Goal: Task Accomplishment & Management: Manage account settings

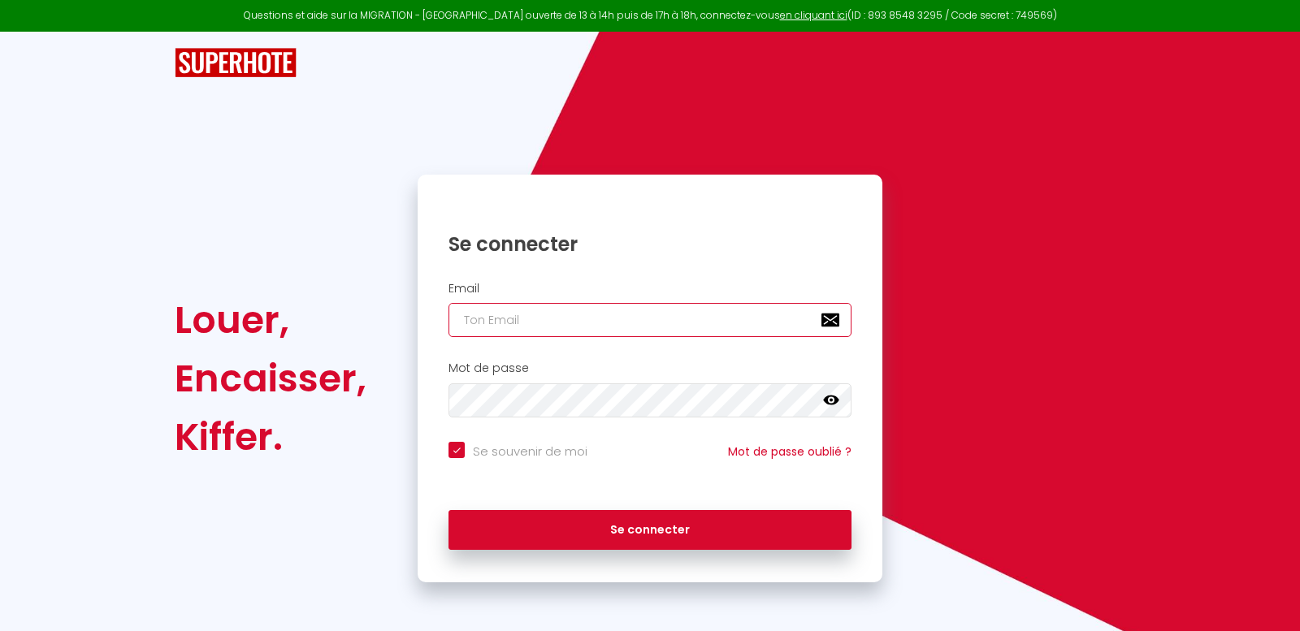
click at [662, 314] on input "email" at bounding box center [649, 320] width 403 height 34
type input "h"
checkbox input "true"
type input "he"
checkbox input "true"
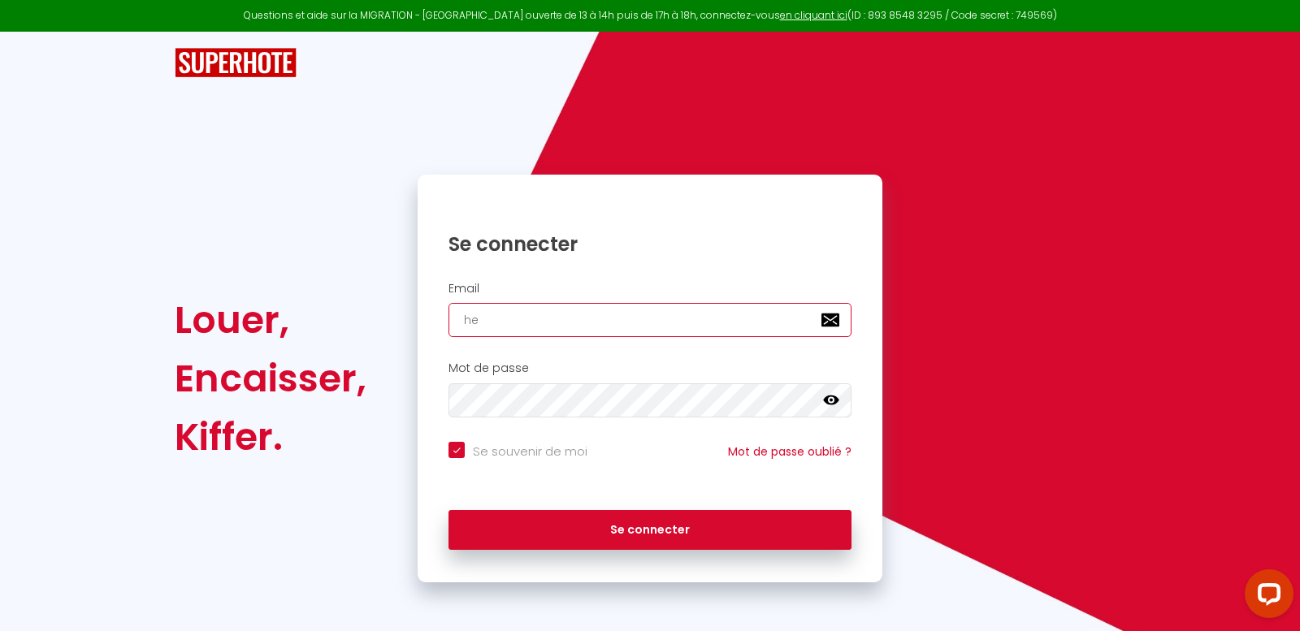
type input "hel"
checkbox input "true"
type input "hell"
checkbox input "true"
type input "[EMAIL_ADDRESS][DOMAIN_NAME]"
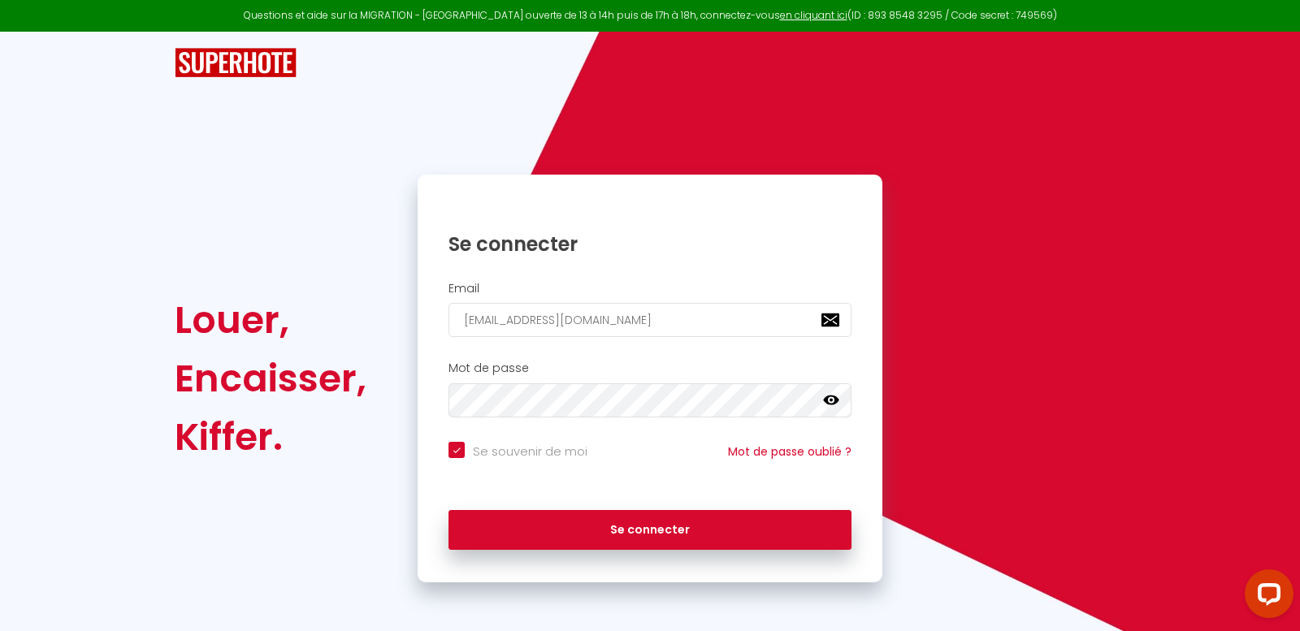
click at [834, 401] on icon at bounding box center [831, 401] width 16 height 10
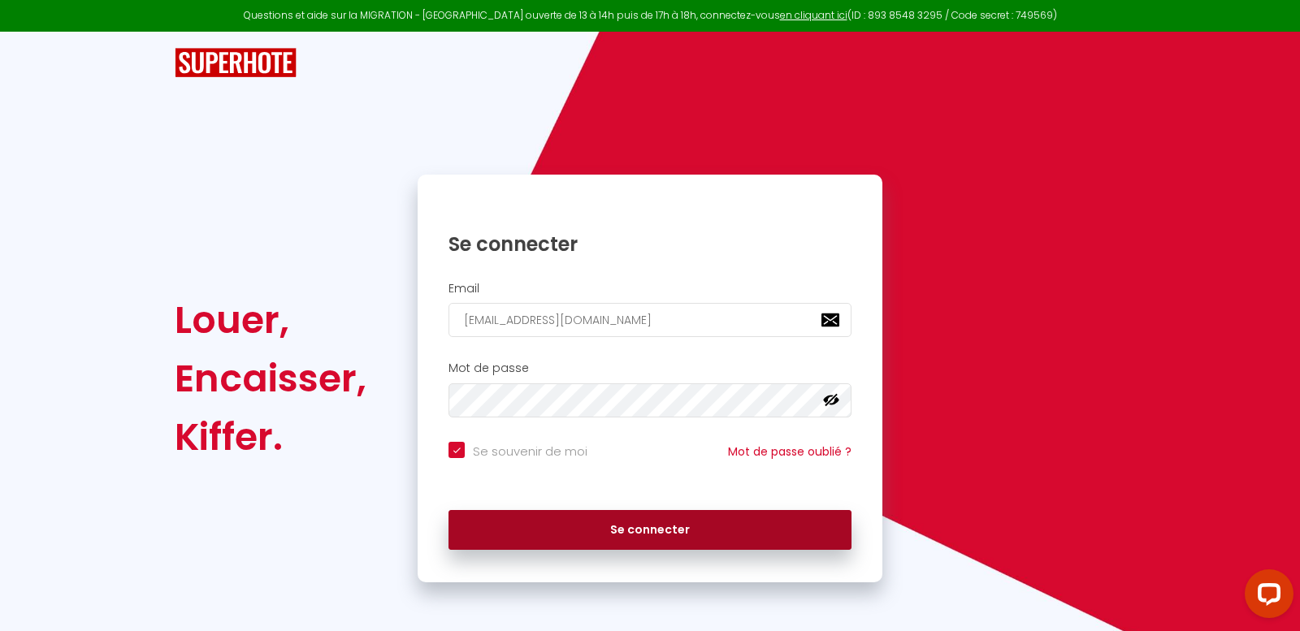
click at [736, 530] on button "Se connecter" at bounding box center [649, 530] width 403 height 41
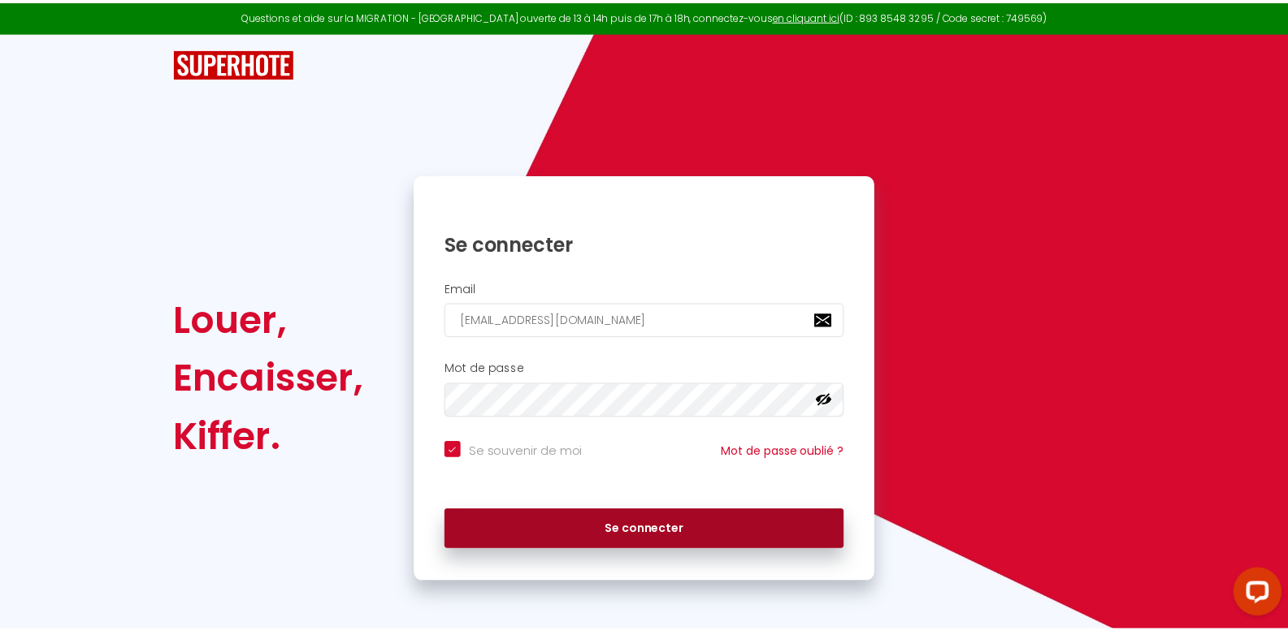
checkbox input "true"
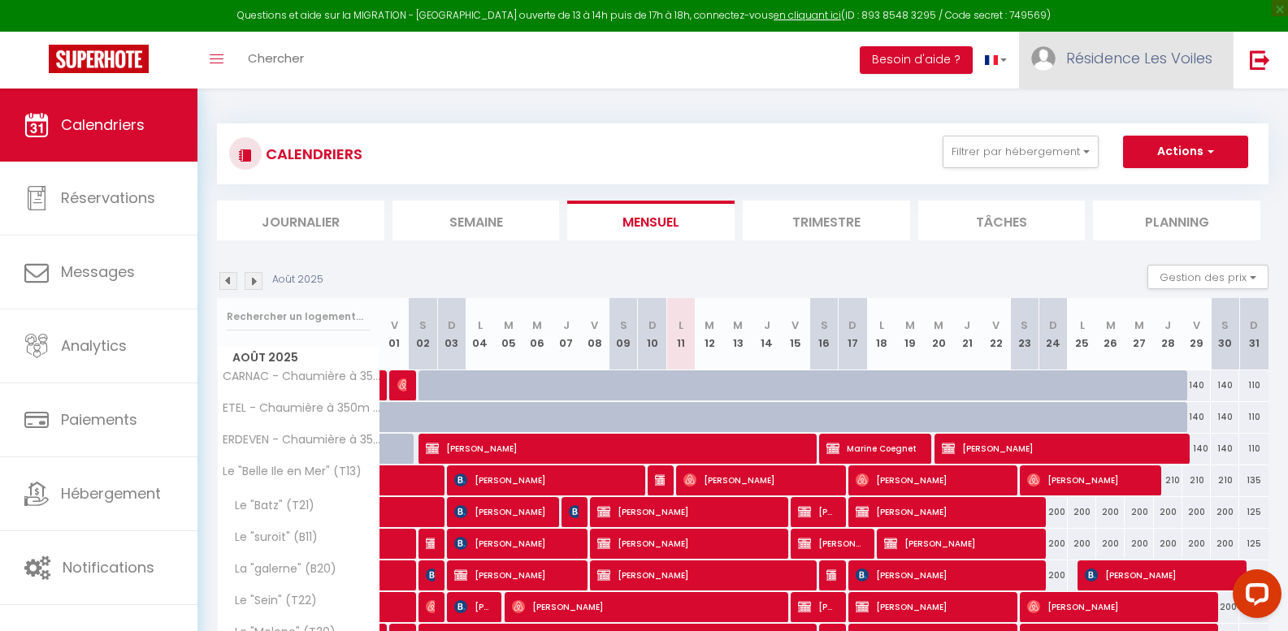
click at [1145, 54] on span "Résidence Les Voiles" at bounding box center [1139, 58] width 146 height 20
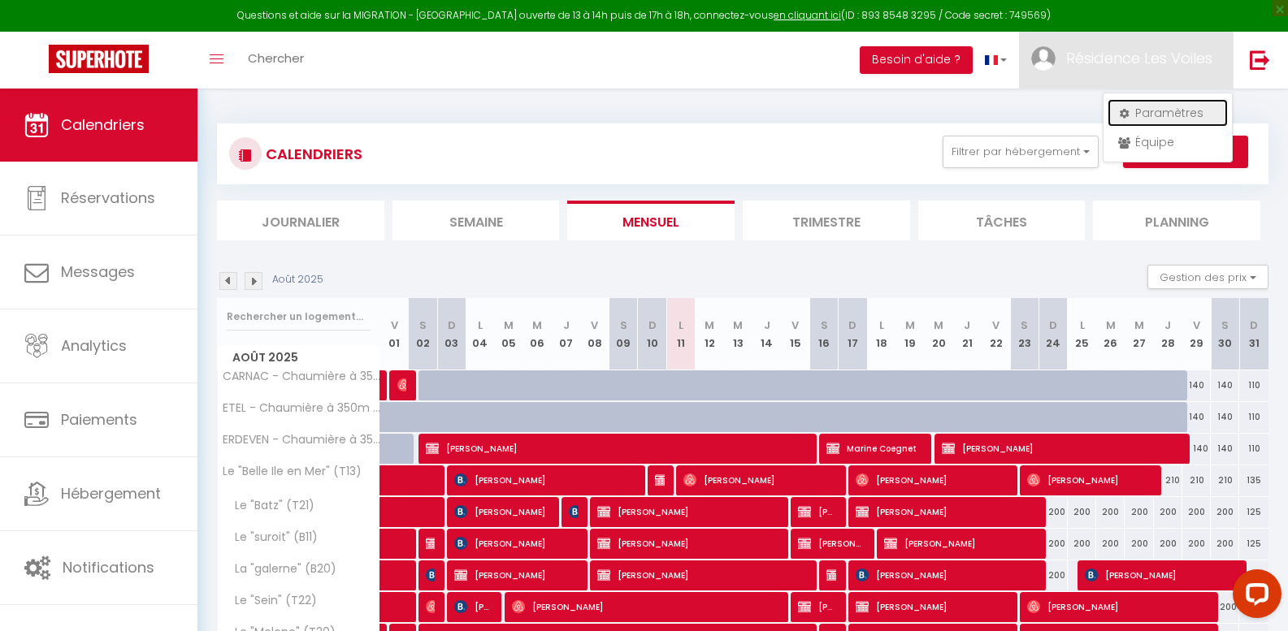
click at [1145, 117] on link "Paramètres" at bounding box center [1167, 113] width 120 height 28
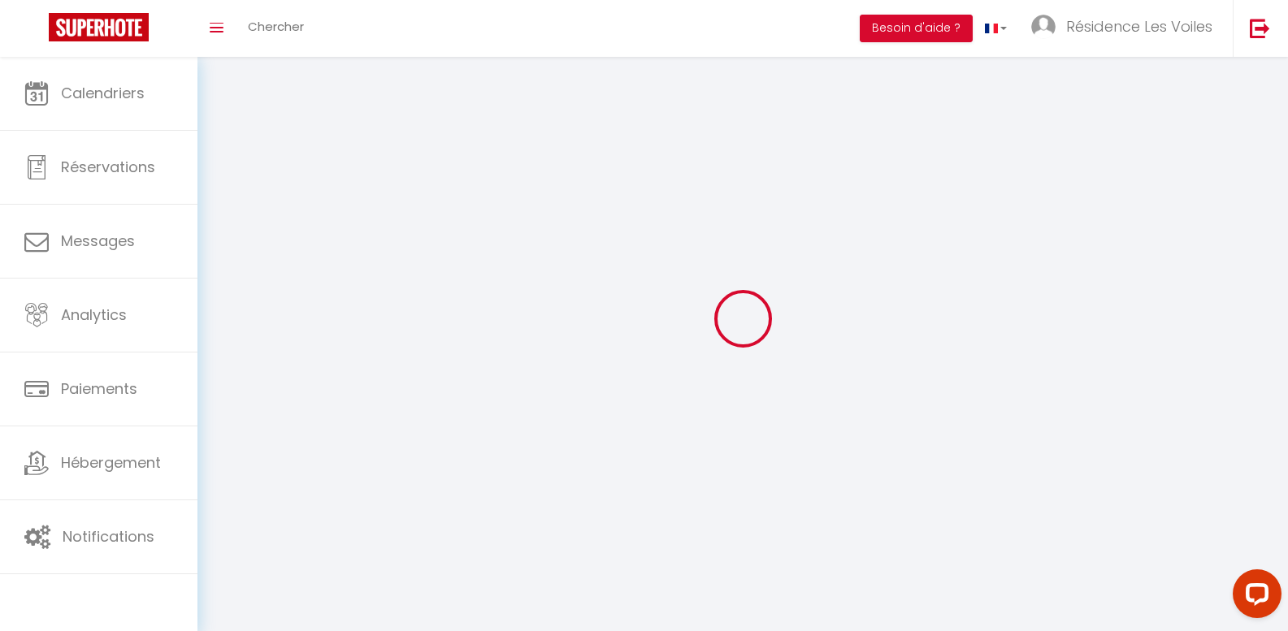
type input "Résidence Les Voiles"
type input "PETREAU"
type input "0767764313"
type input "[STREET_ADDRESS]"
type input "86000"
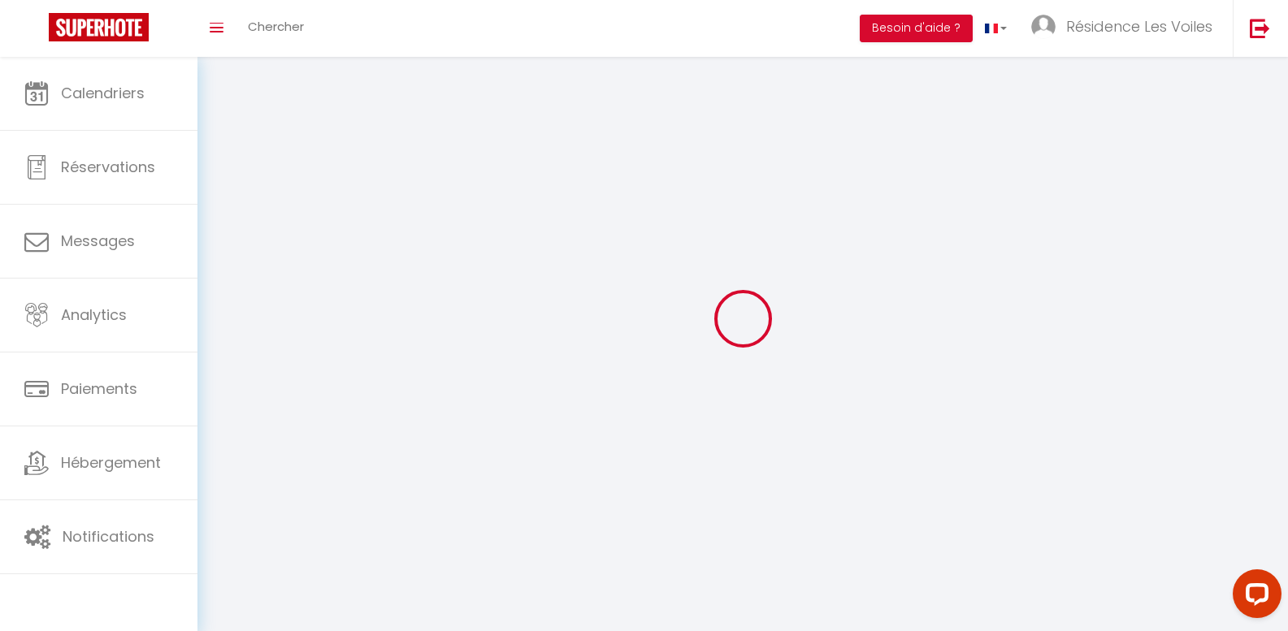
type input "[GEOGRAPHIC_DATA]"
type input "DsLDNiZTVTQCSB8ePAt7vq337"
type input "GZWcGprpjCFul6xDQwJkJyHIb"
select select "28"
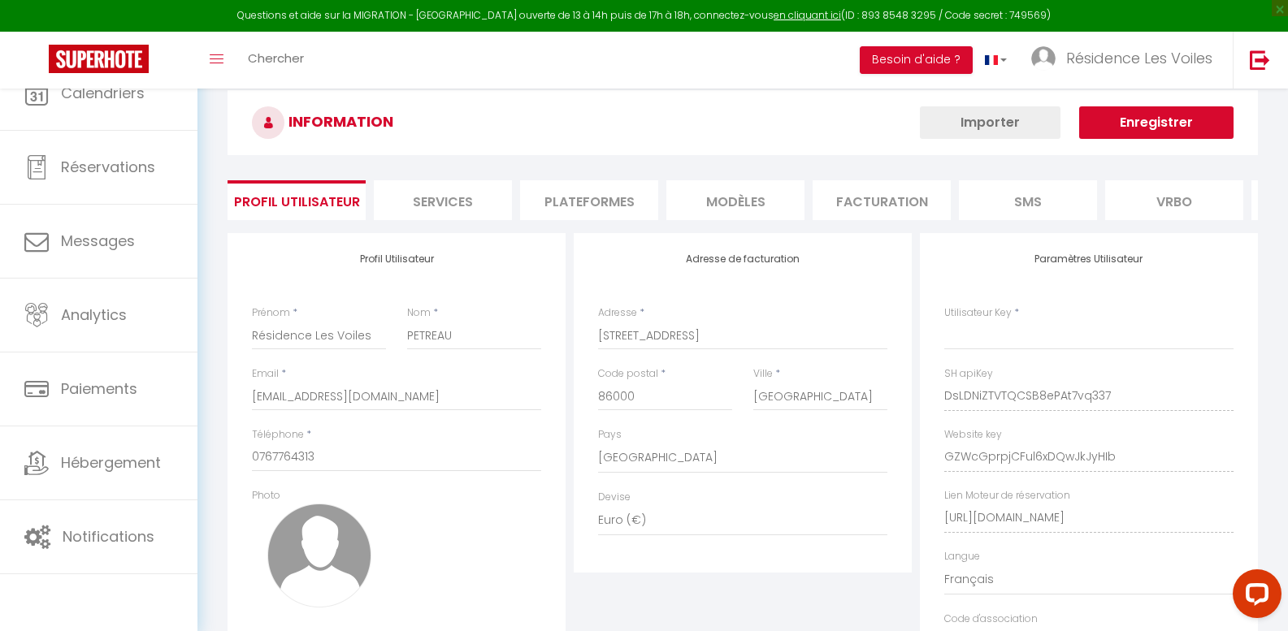
type input "DsLDNiZTVTQCSB8ePAt7vq337"
type input "GZWcGprpjCFul6xDQwJkJyHIb"
type input "[URL][DOMAIN_NAME]"
select select "fr"
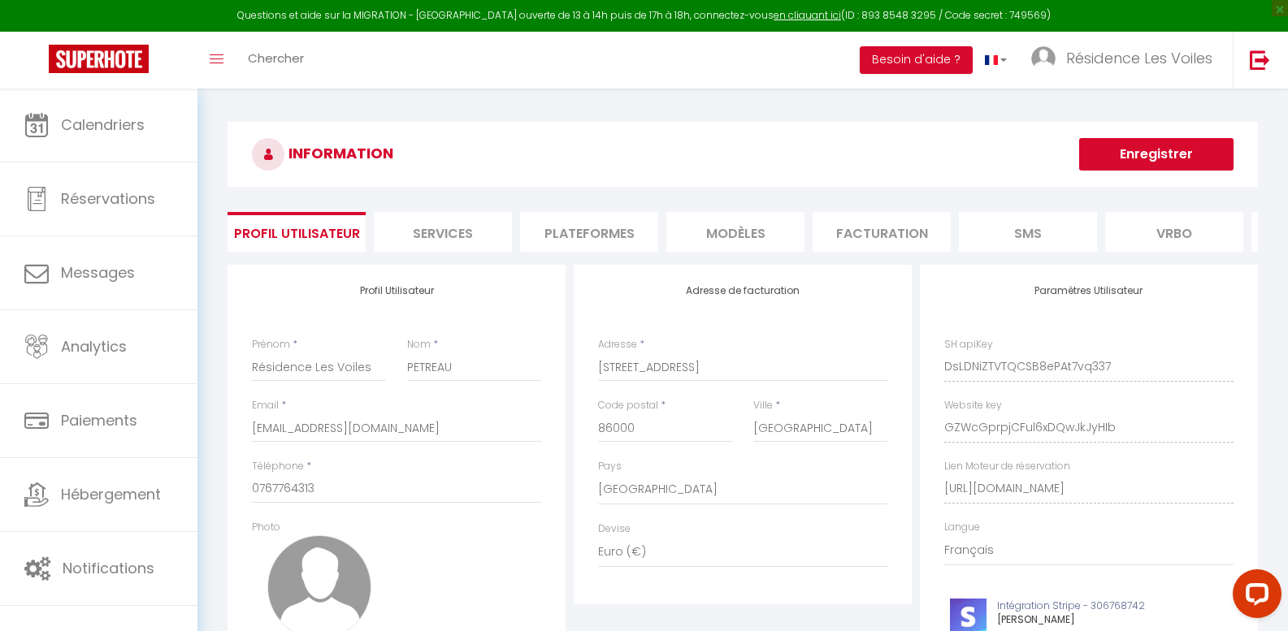
click at [620, 223] on li "Plateformes" at bounding box center [589, 232] width 138 height 40
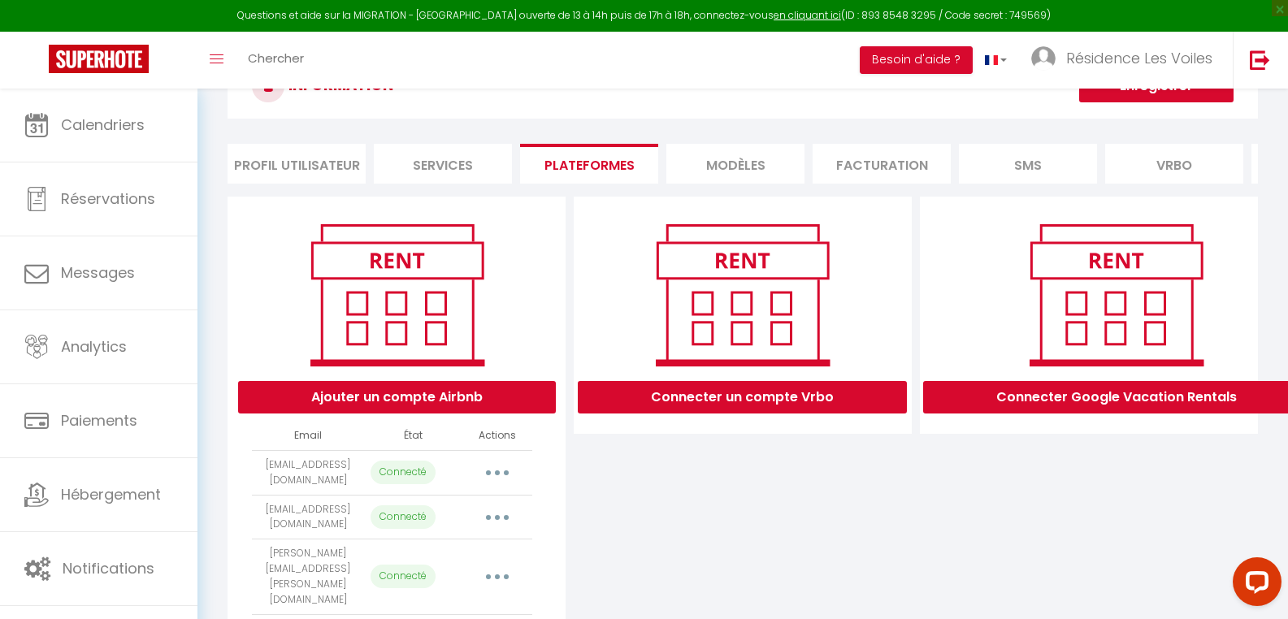
scroll to position [162, 0]
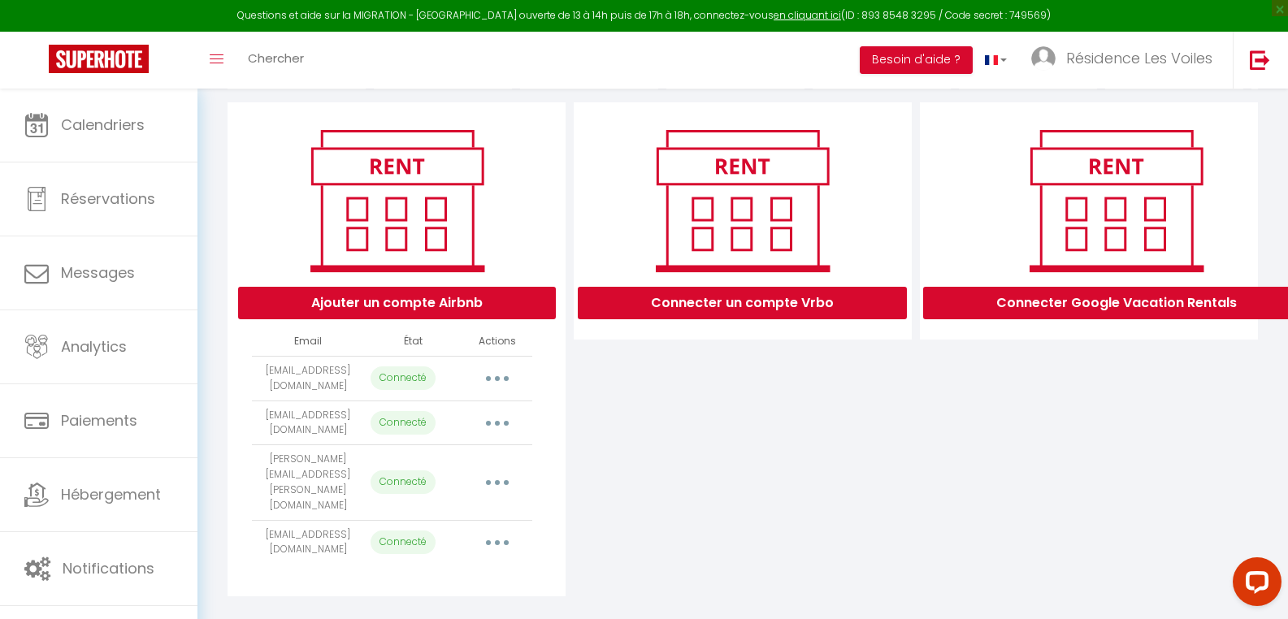
click at [502, 530] on button "button" at bounding box center [496, 543] width 45 height 26
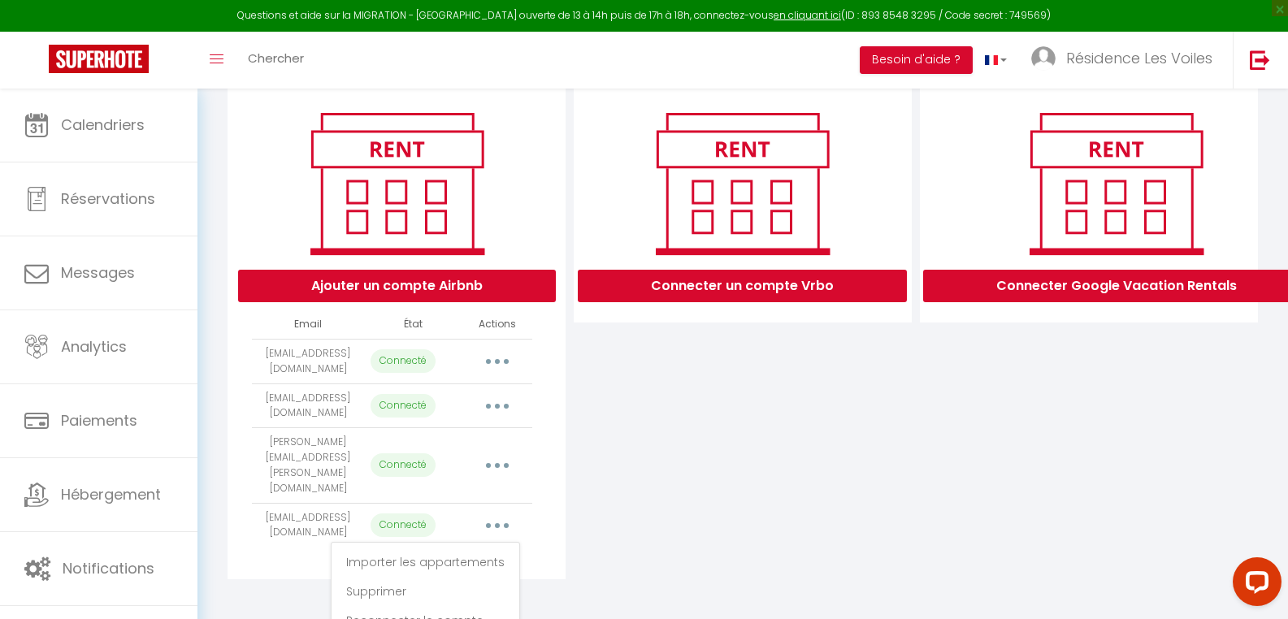
scroll to position [184, 0]
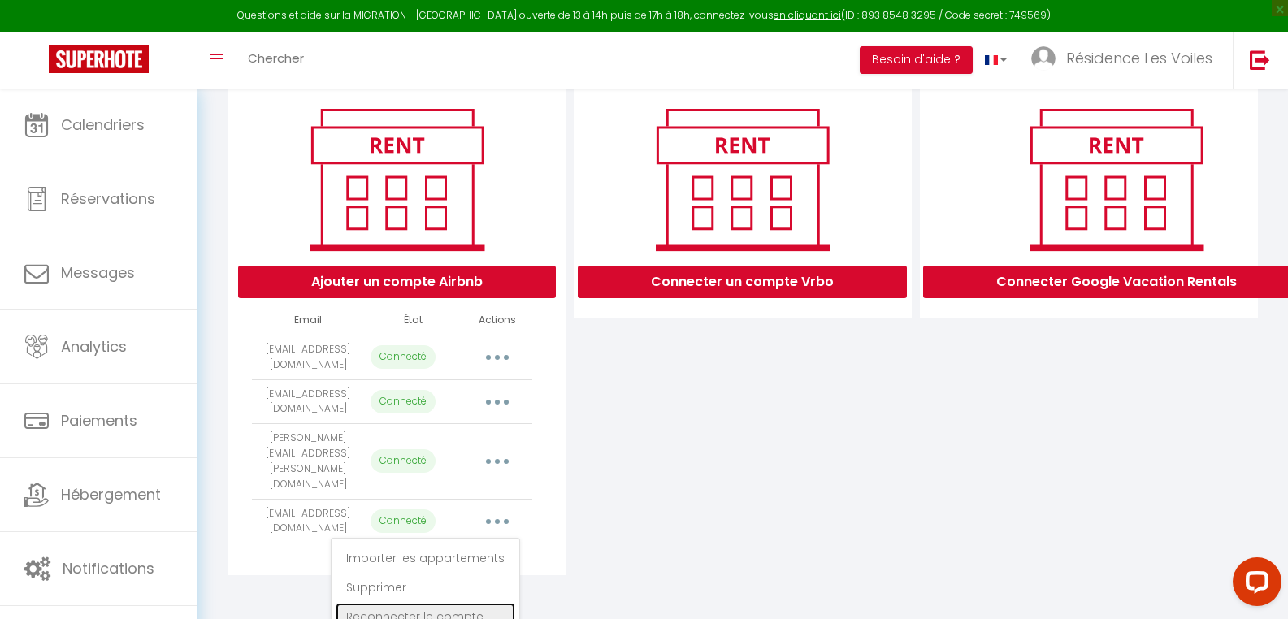
click at [454, 603] on link "Reconnecter le compte" at bounding box center [425, 617] width 180 height 28
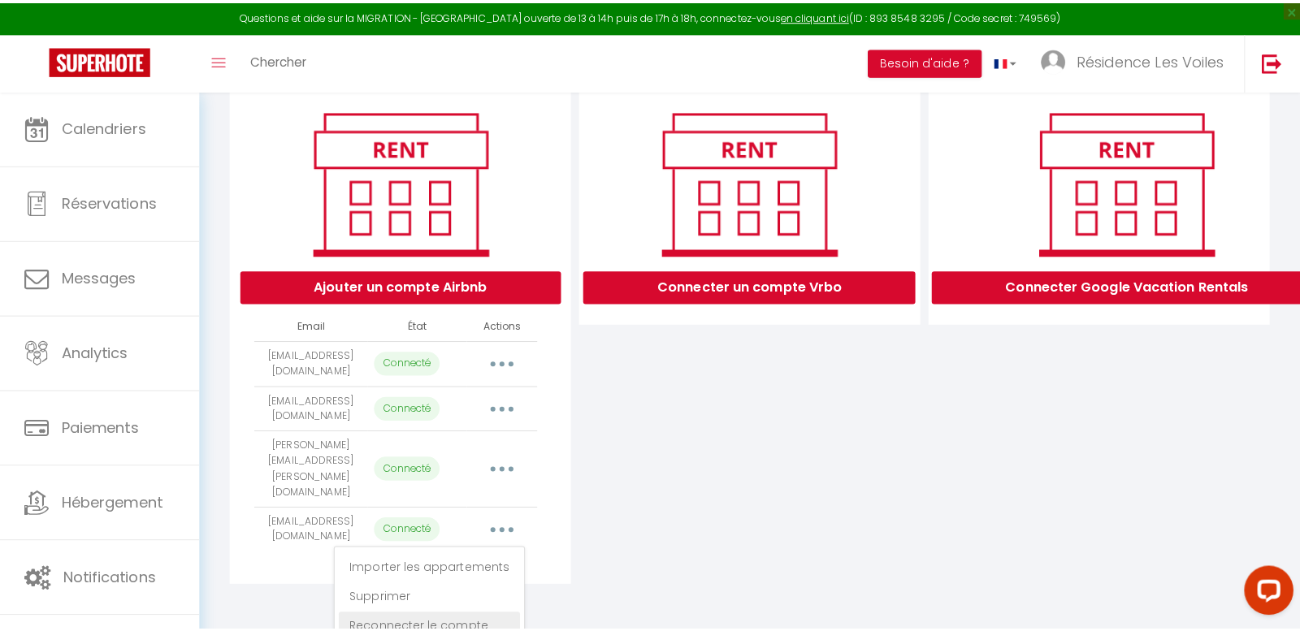
scroll to position [155, 0]
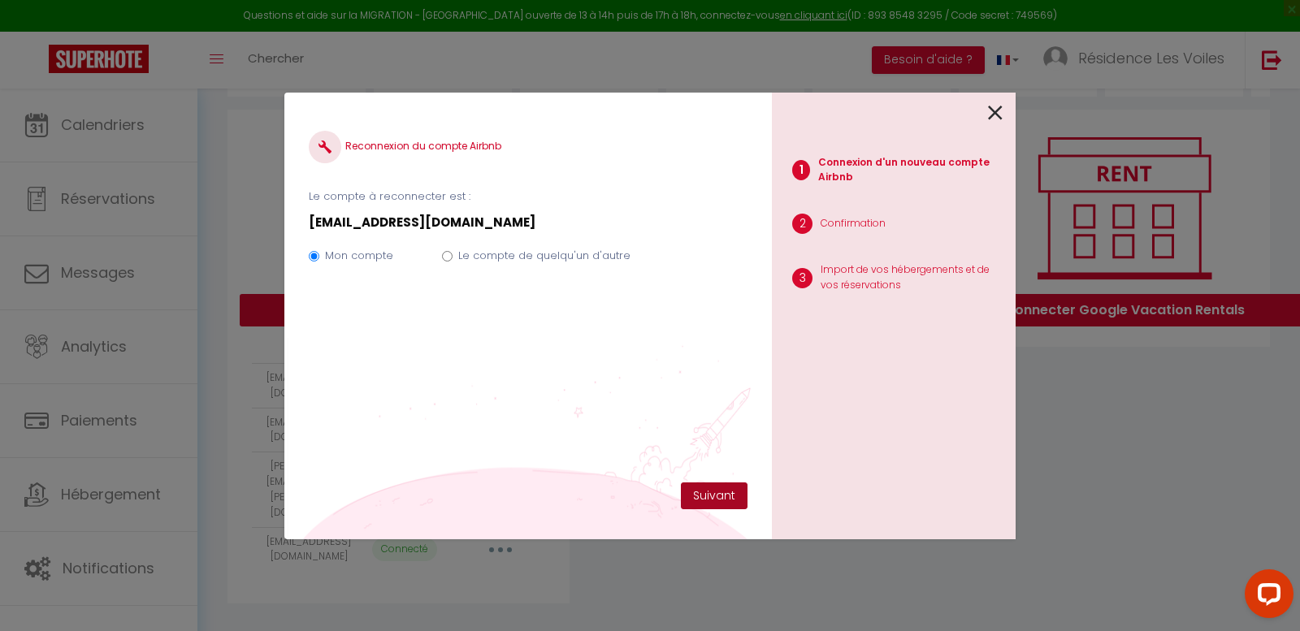
click at [706, 491] on button "Suivant" at bounding box center [714, 497] width 67 height 28
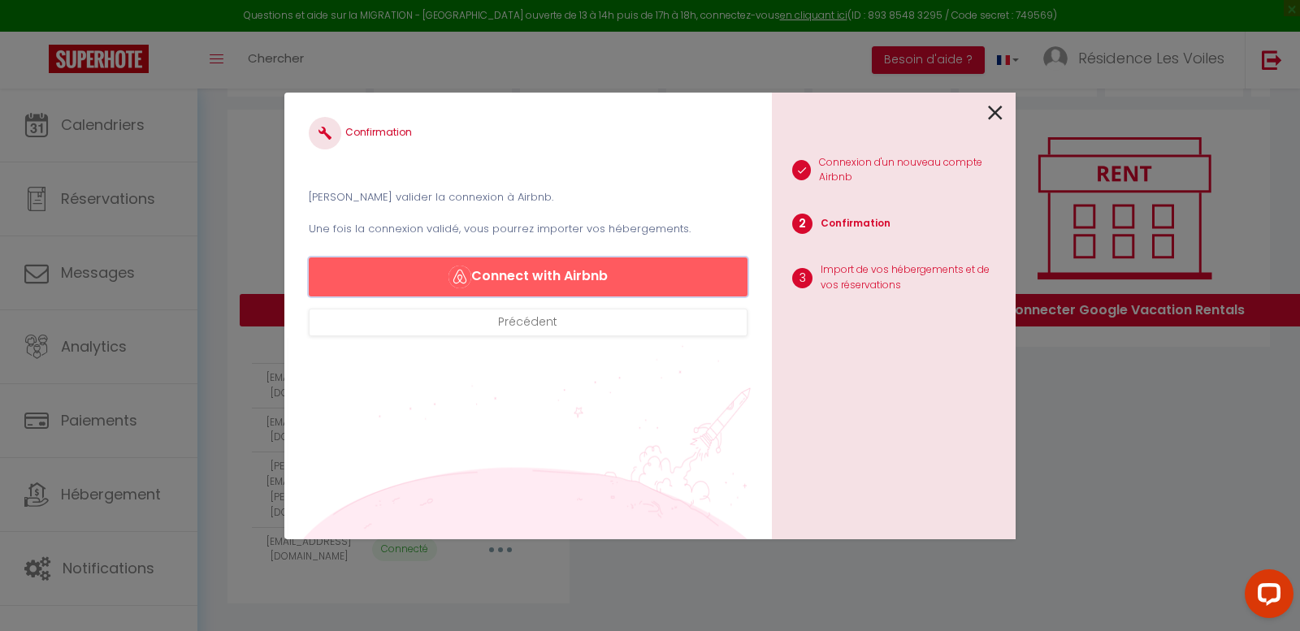
click at [673, 279] on button "Connect with Airbnb" at bounding box center [528, 277] width 439 height 39
click at [572, 278] on button "Connect with Airbnb" at bounding box center [528, 277] width 439 height 39
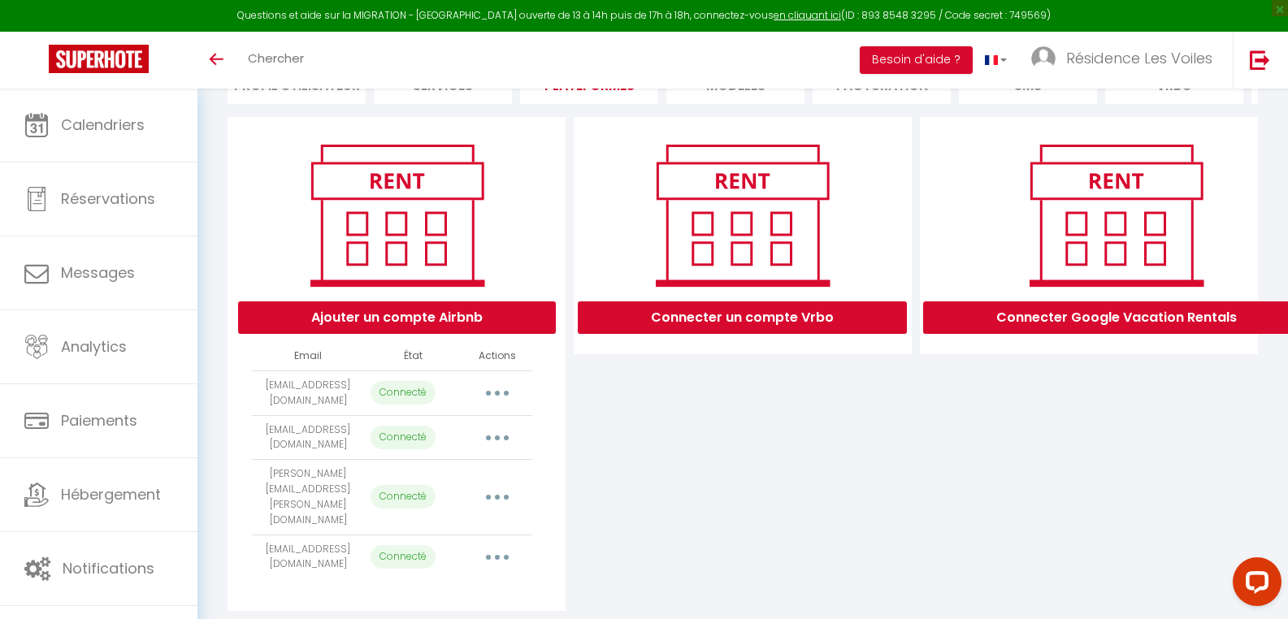
scroll to position [162, 0]
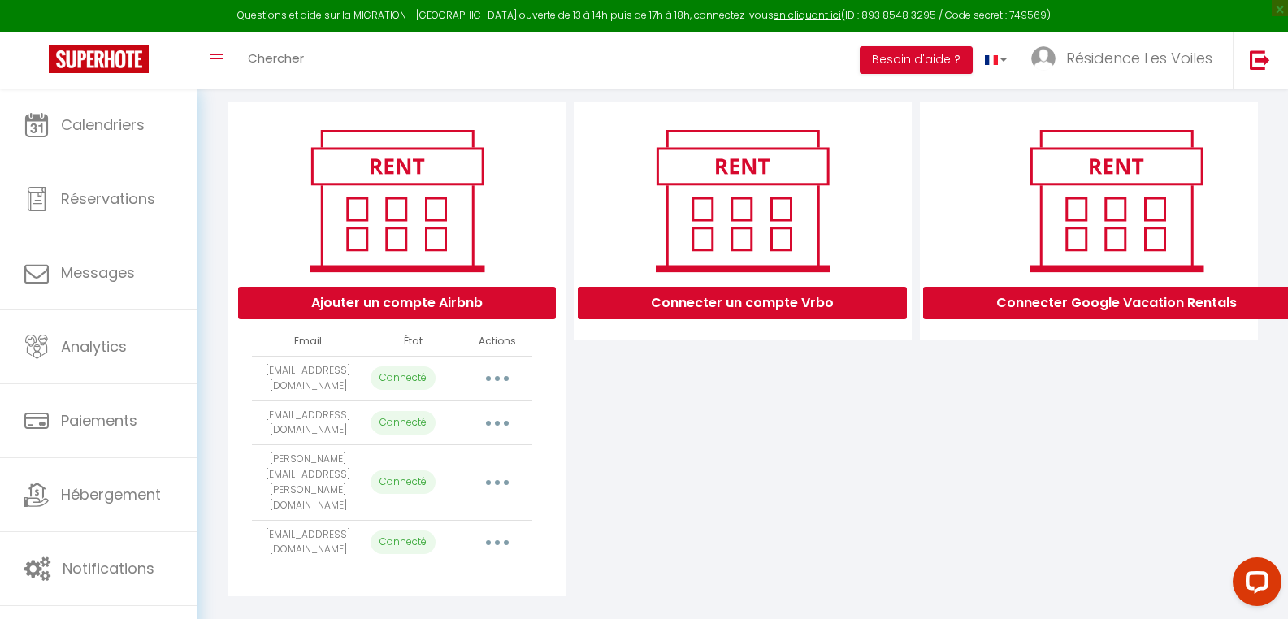
select select
select select "26638"
select select "26639"
select select "24364"
select select "22334"
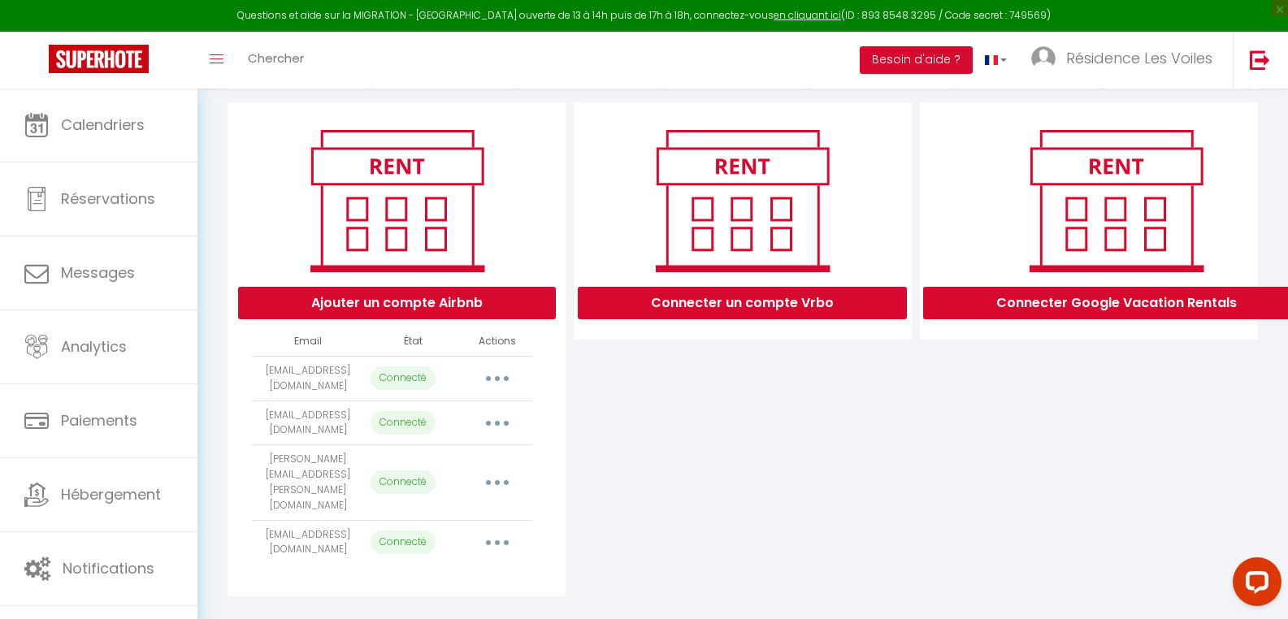
select select "22335"
select select "22336"
select select "22337"
select select "22338"
select select "22339"
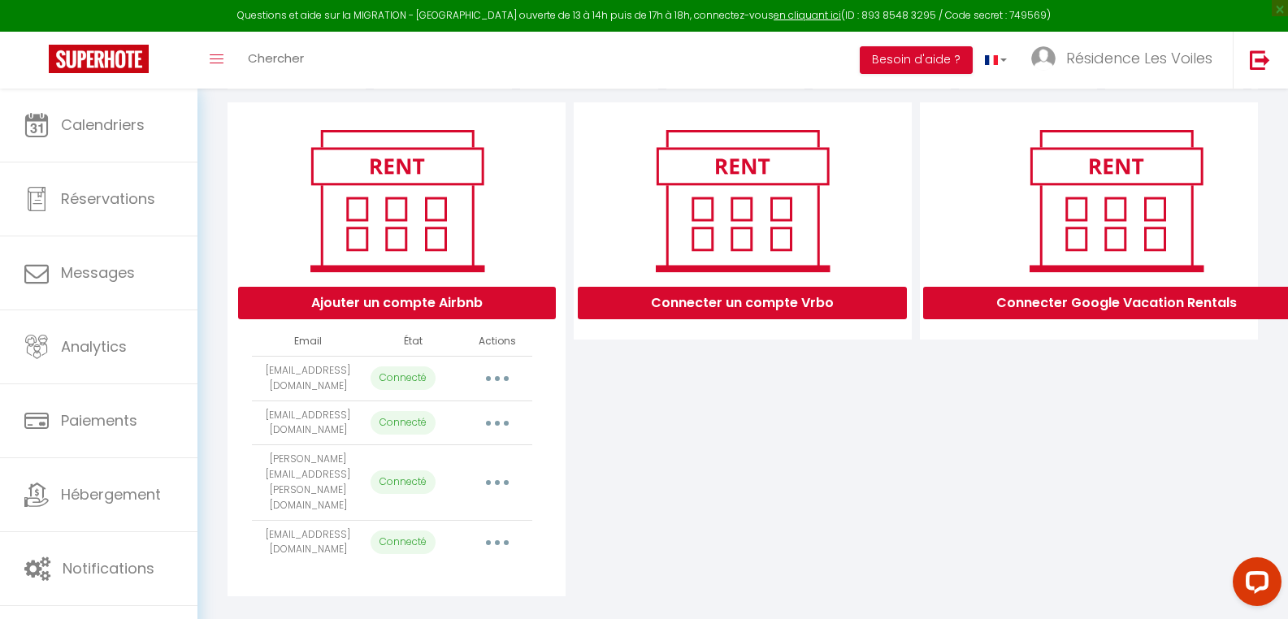
select select "22340"
select select "22341"
select select "22342"
select select "22343"
select select
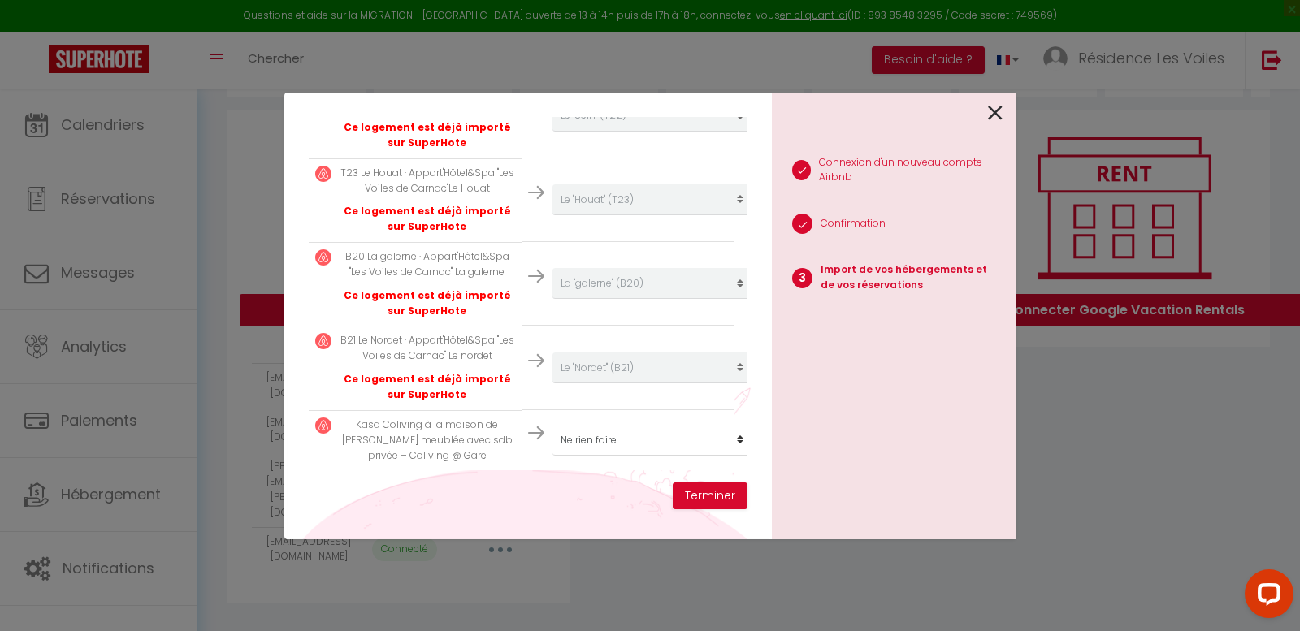
scroll to position [1219, 0]
click at [698, 488] on button "Terminer" at bounding box center [710, 497] width 75 height 28
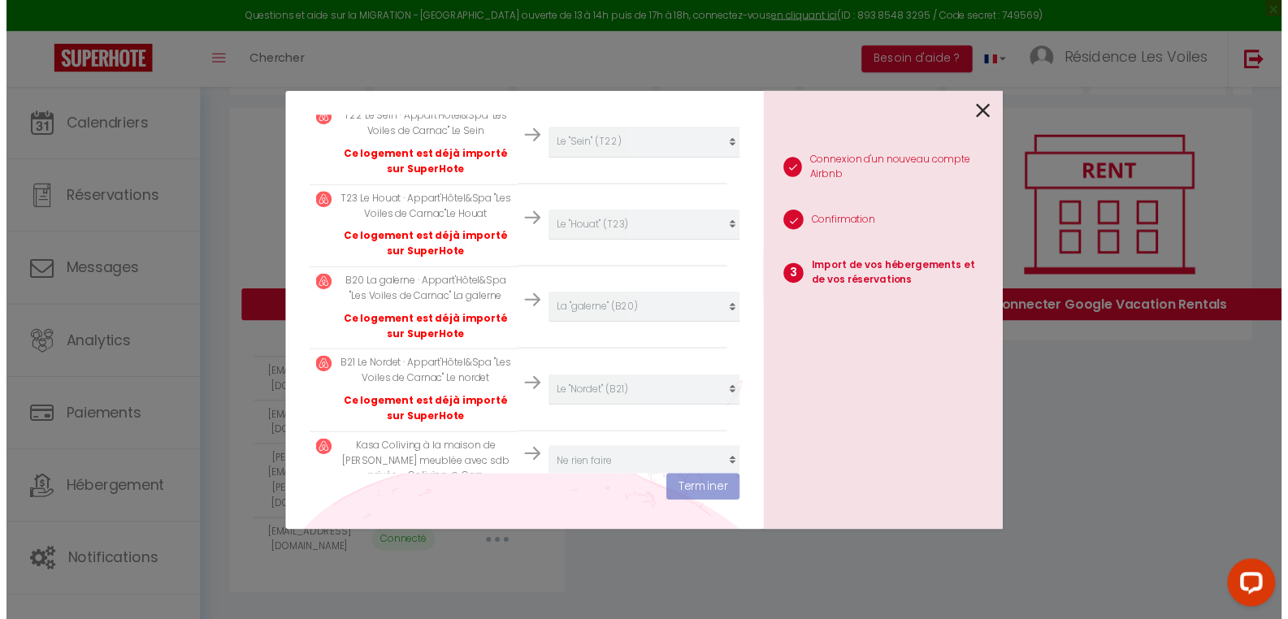
scroll to position [1260, 0]
